Goal: Find specific fact

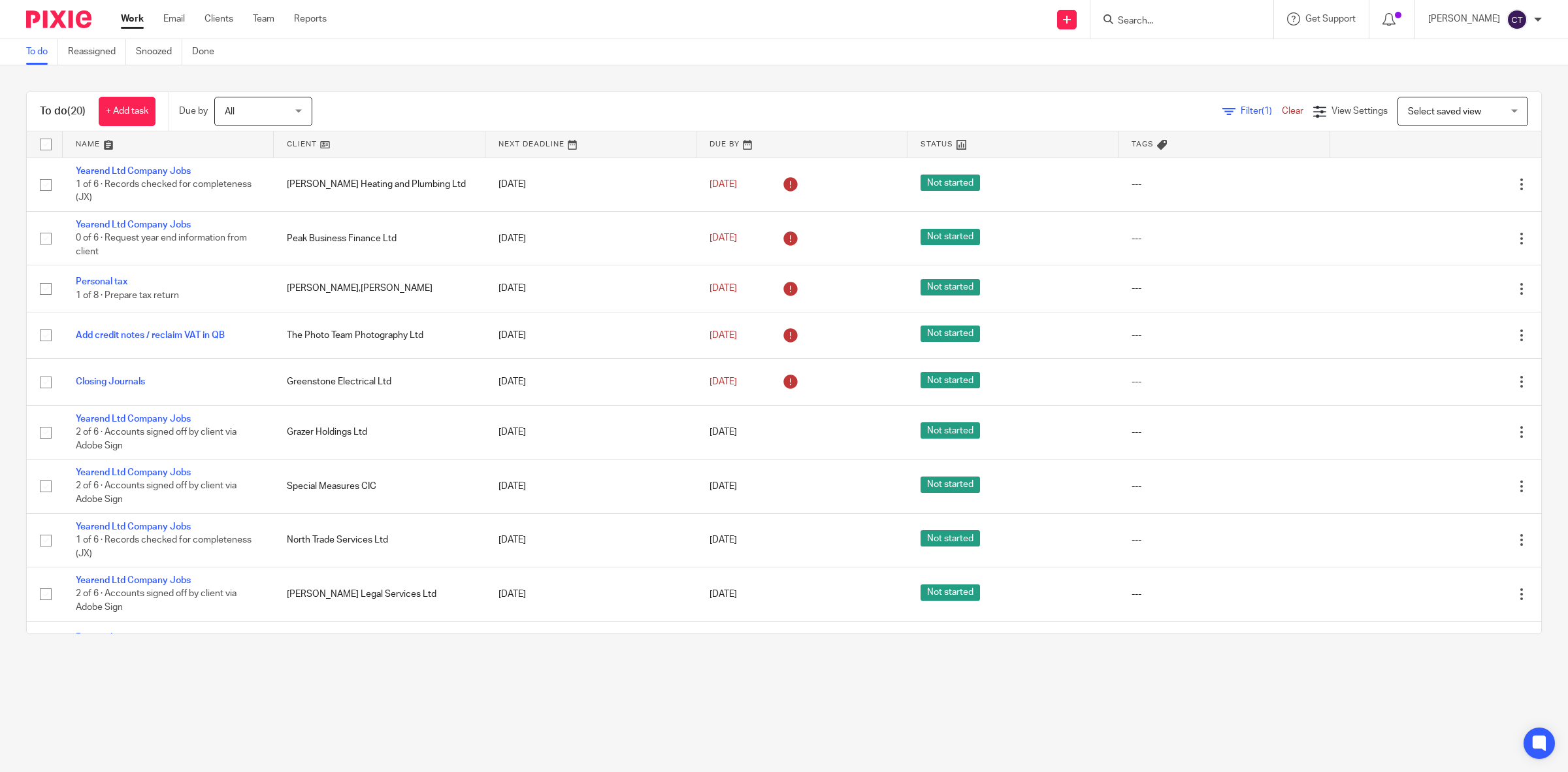
click at [1151, 23] on input "Search" at bounding box center [1175, 21] width 117 height 12
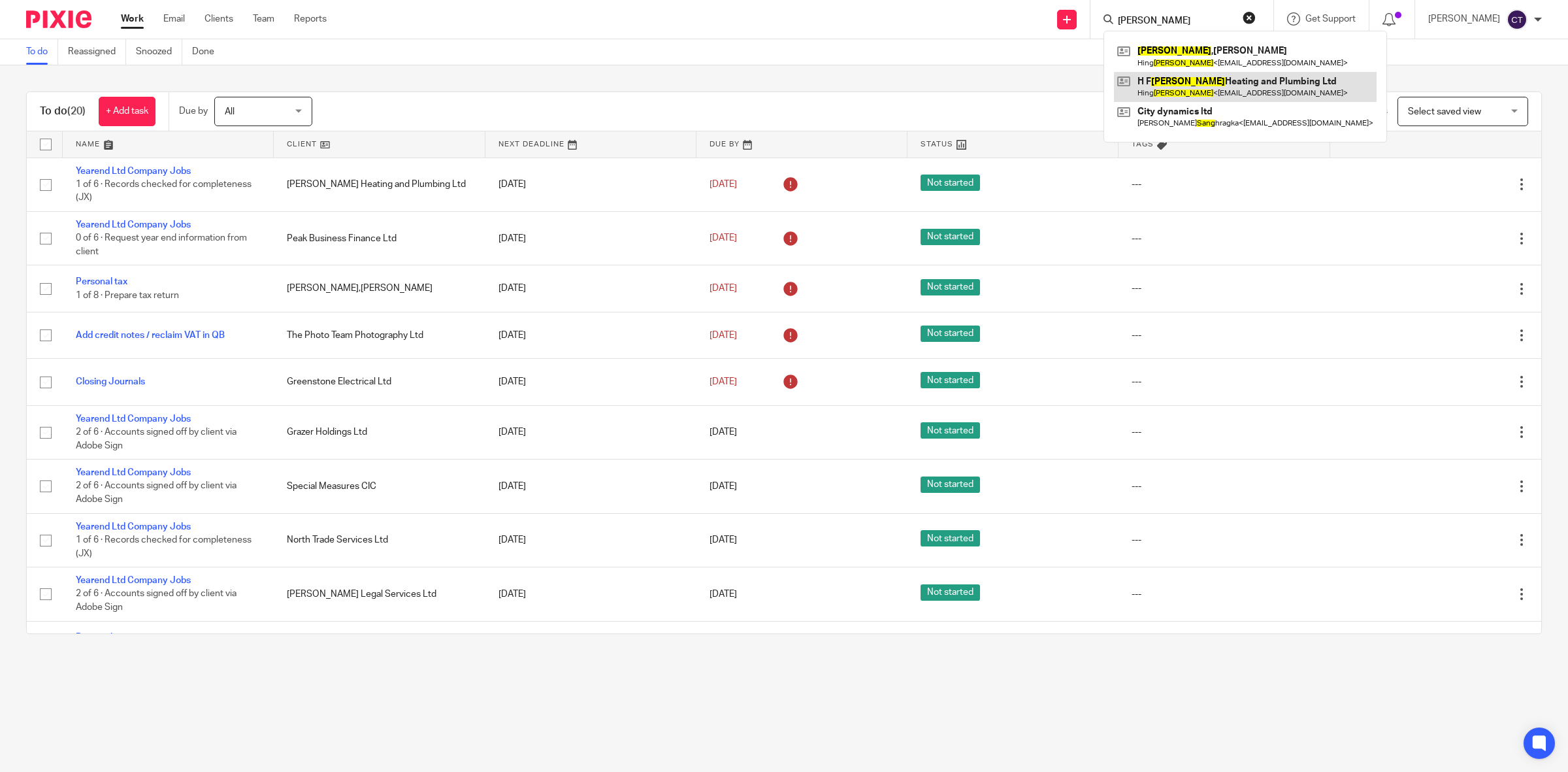
type input "[PERSON_NAME]"
click at [1246, 79] on link at bounding box center [1244, 87] width 262 height 30
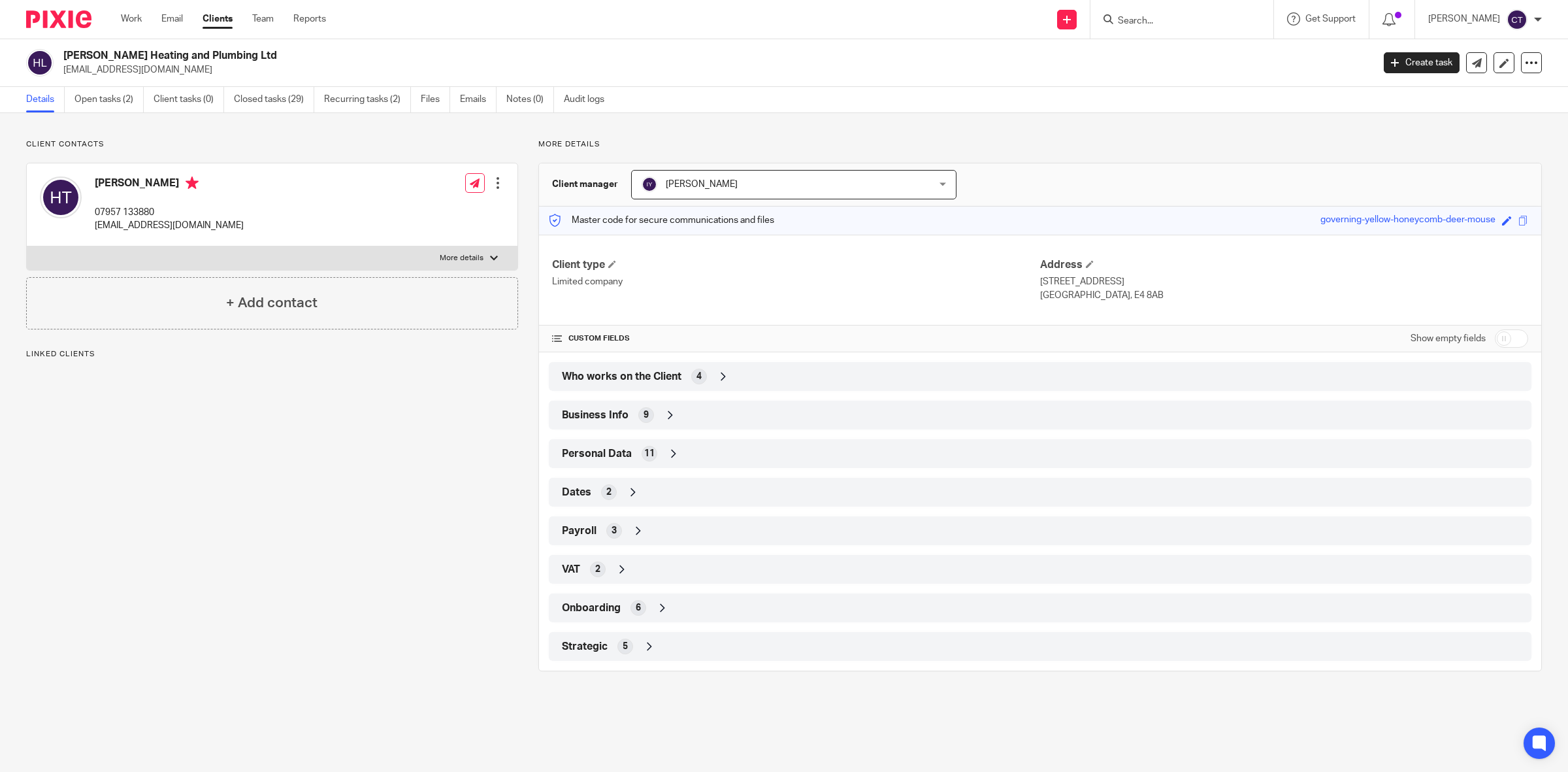
click at [673, 530] on div "Payroll 3" at bounding box center [1040, 530] width 963 height 23
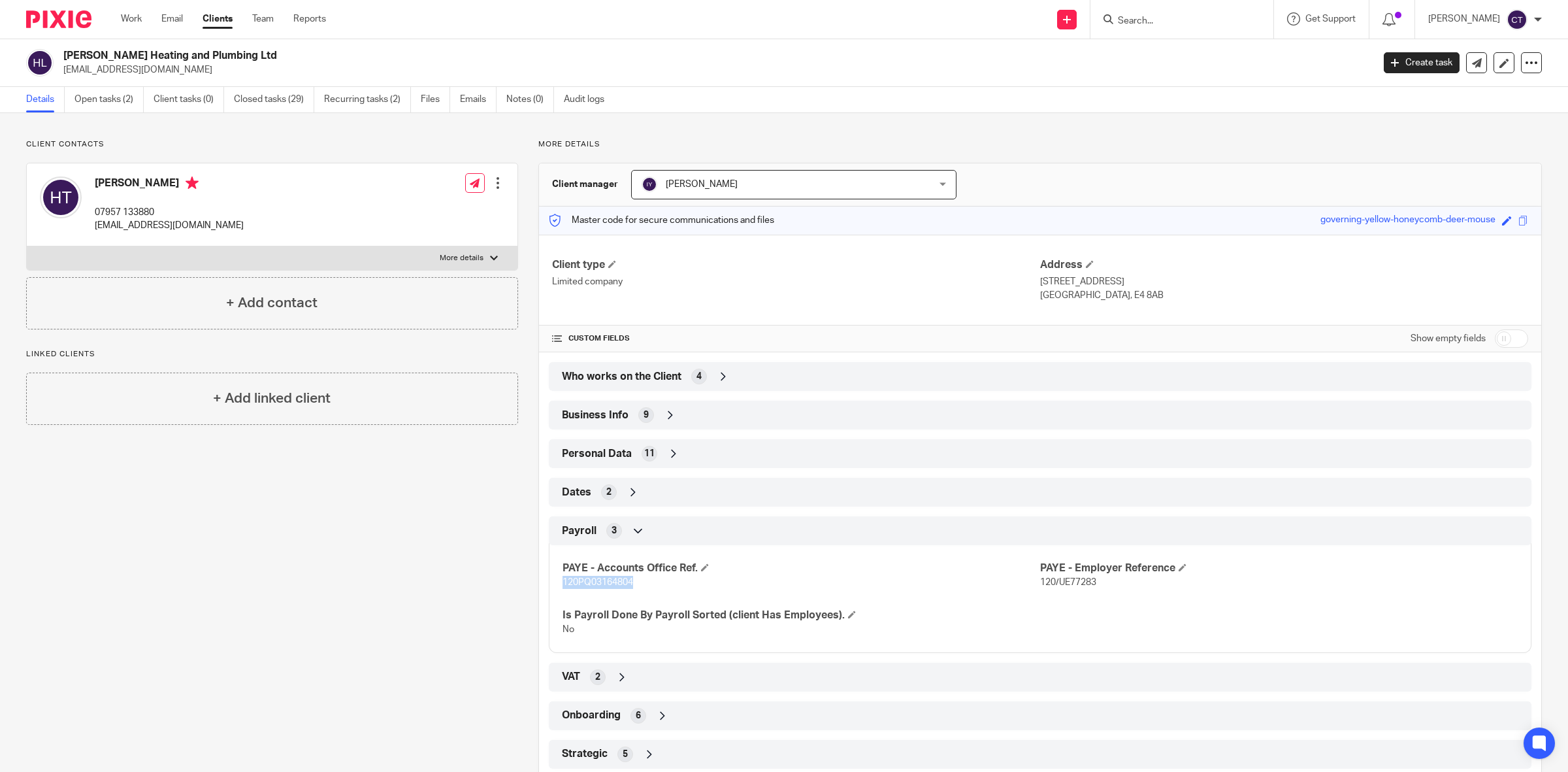
drag, startPoint x: 630, startPoint y: 583, endPoint x: 553, endPoint y: 592, distance: 77.5
click at [563, 587] on p "120PQ03164804" at bounding box center [802, 582] width 478 height 13
copy span "120PQ03164804"
